Goal: Task Accomplishment & Management: Use online tool/utility

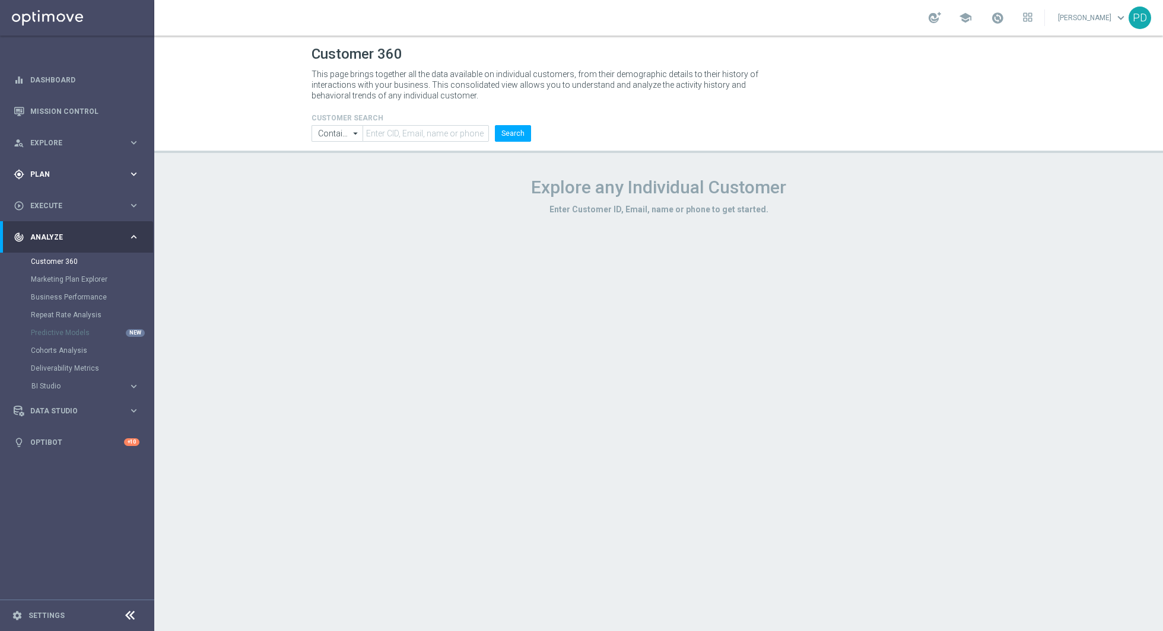
click at [39, 173] on span "Plan" at bounding box center [79, 174] width 98 height 7
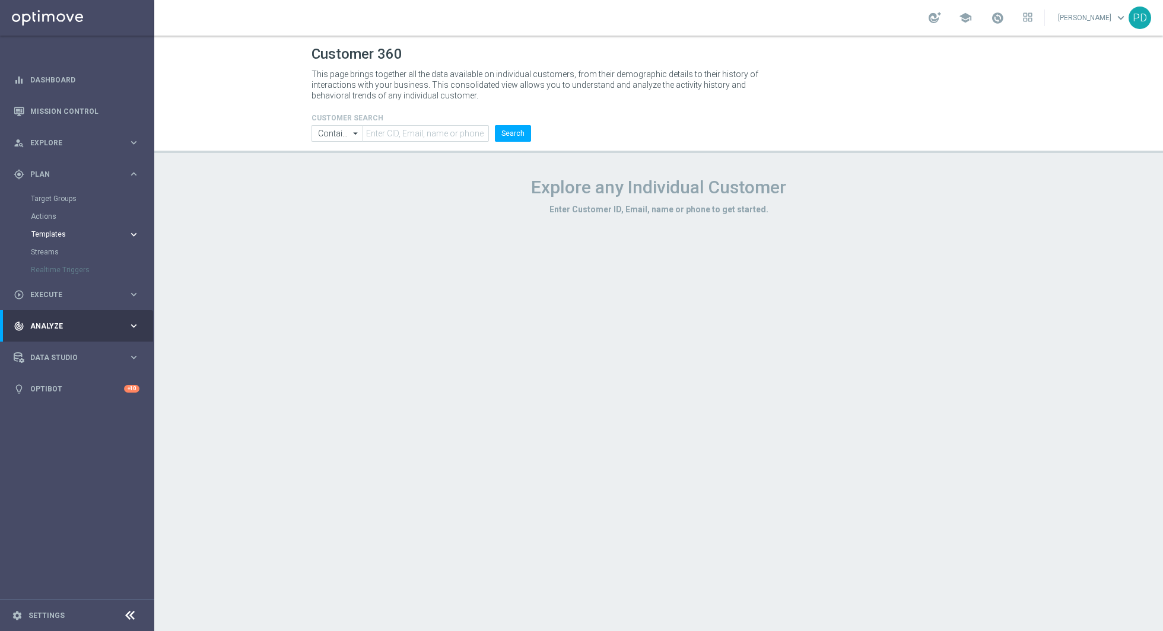
click at [56, 234] on span "Templates" at bounding box center [73, 234] width 85 height 7
click at [53, 255] on link "Optimail" at bounding box center [80, 251] width 87 height 9
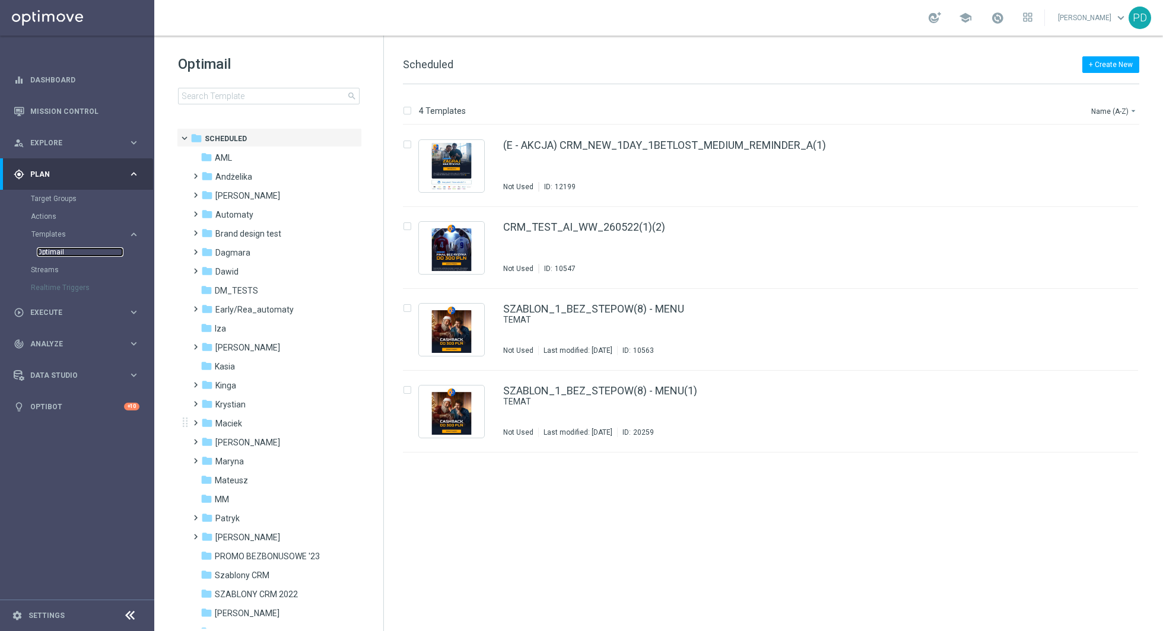
scroll to position [150, 0]
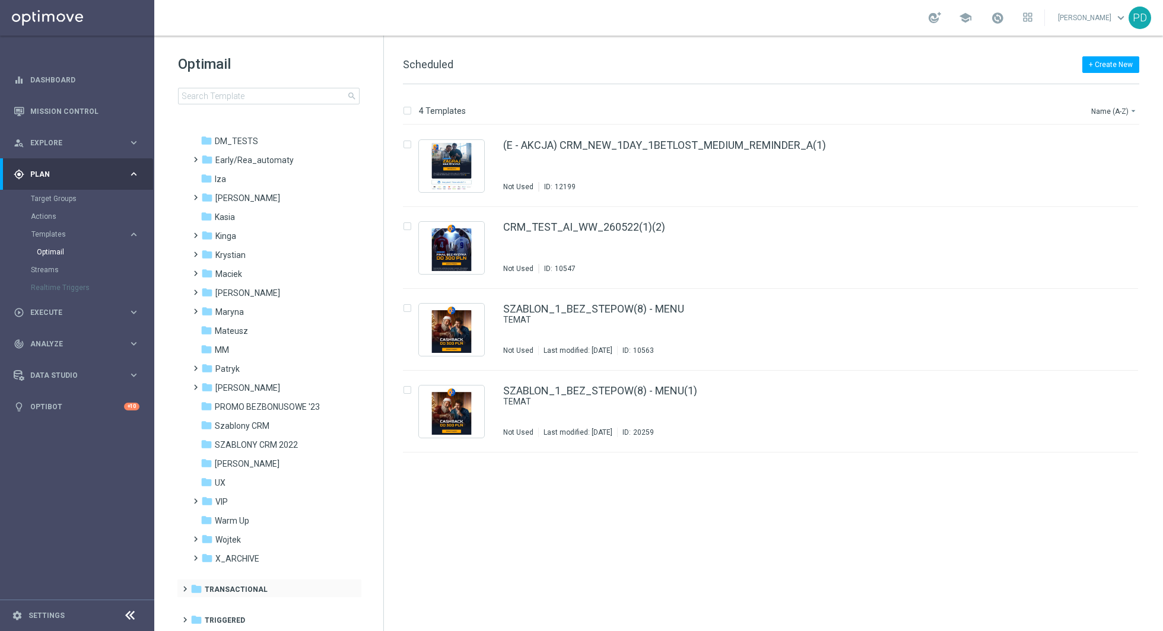
click at [184, 586] on span at bounding box center [182, 583] width 5 height 5
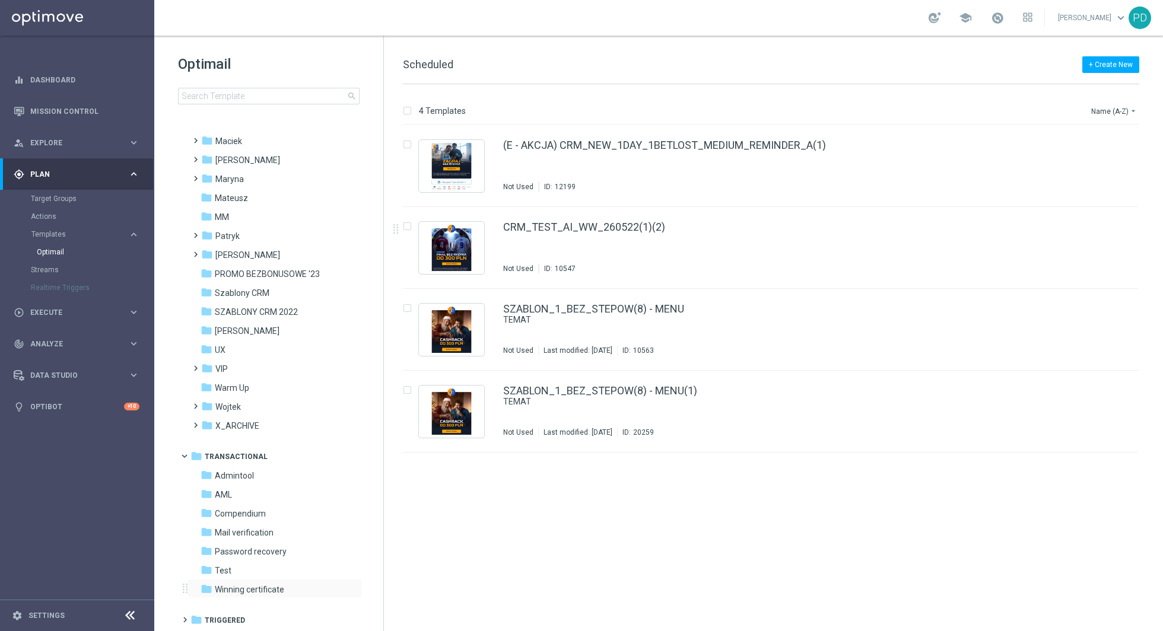
click at [250, 581] on div "folder Winning certificate more_vert" at bounding box center [274, 588] width 174 height 19
click at [251, 584] on span "Winning certificate" at bounding box center [249, 589] width 69 height 11
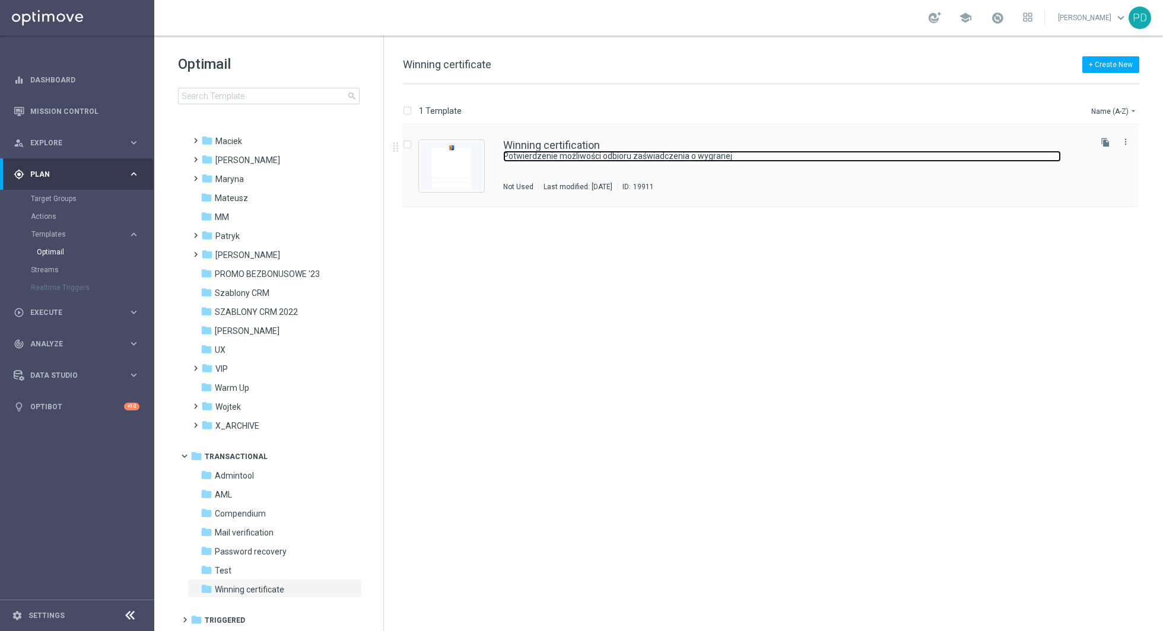
click at [532, 151] on link "Potwierdzenie możliwości odbioru zaświadczenia o wygranej" at bounding box center [782, 156] width 558 height 11
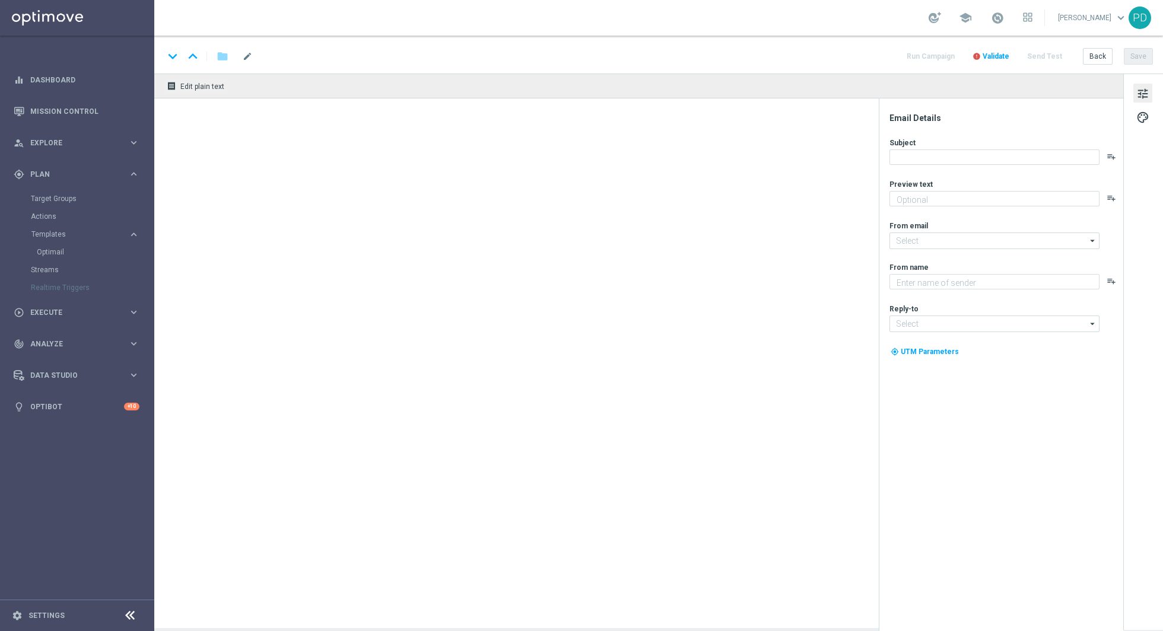
click at [532, 151] on div "receipt Edit plain text" at bounding box center [638, 351] width 969 height 555
type textarea "STS"
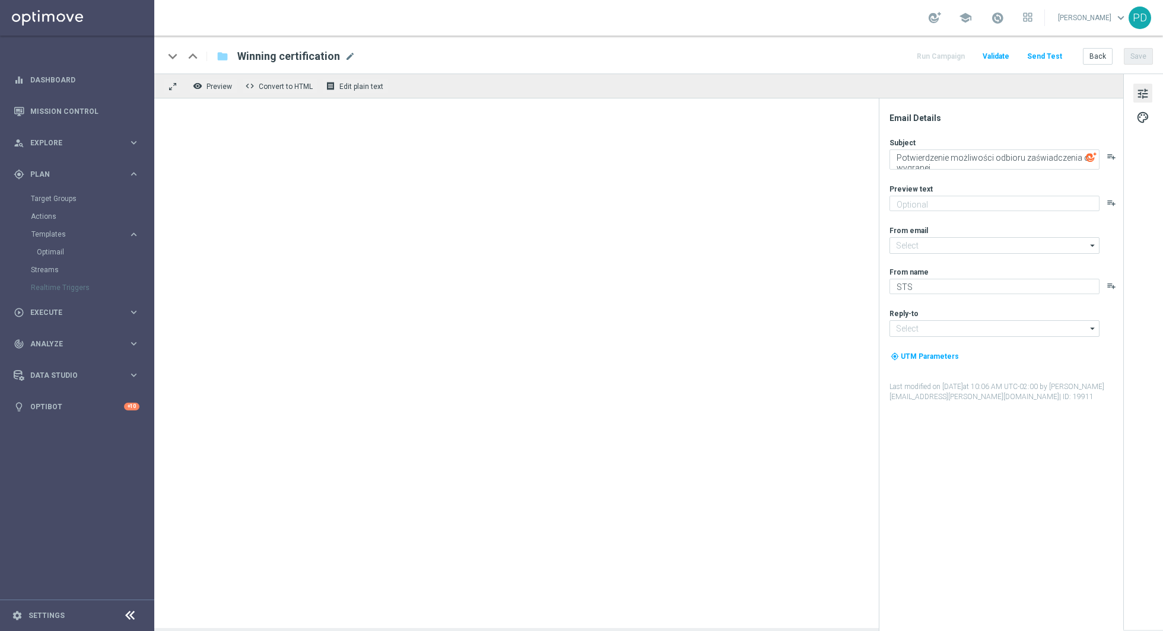
type input "[EMAIL_ADDRESS][DOMAIN_NAME]"
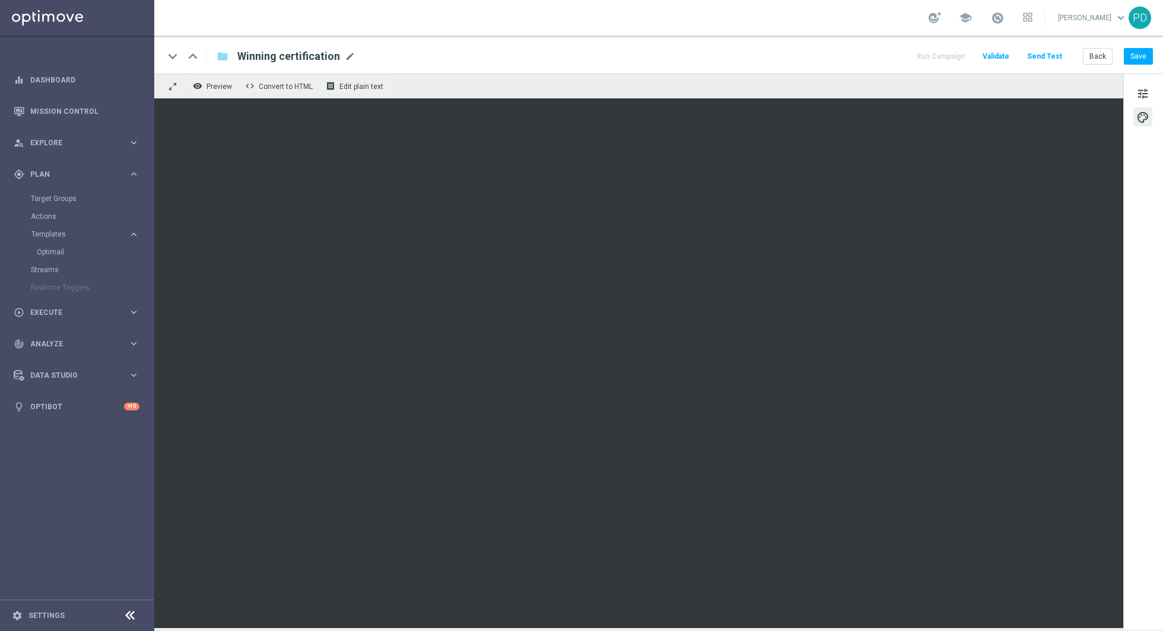
click at [1122, 57] on div "Back Save" at bounding box center [1118, 56] width 70 height 17
click at [1140, 56] on button "Save" at bounding box center [1138, 56] width 29 height 17
click at [1149, 56] on button "Save" at bounding box center [1138, 56] width 29 height 17
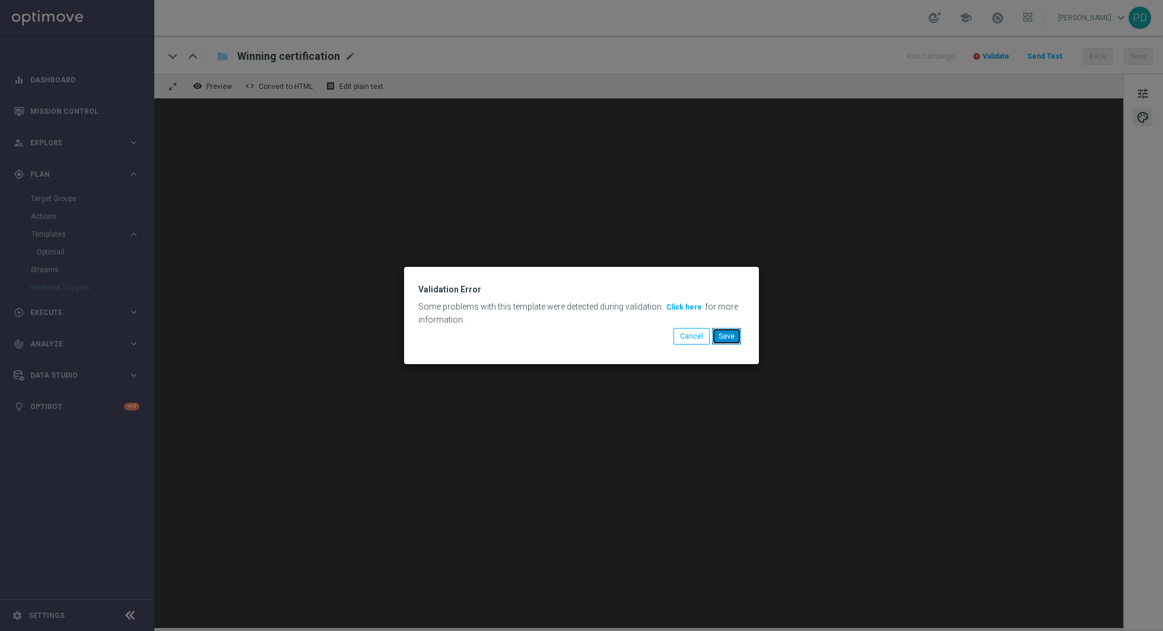
click at [734, 343] on button "Save" at bounding box center [726, 336] width 29 height 17
